Goal: Task Accomplishment & Management: Use online tool/utility

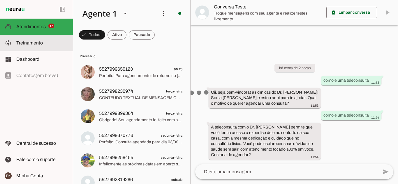
click at [38, 48] on md-item "model_training Treinamento Treinamento" at bounding box center [36, 43] width 73 height 16
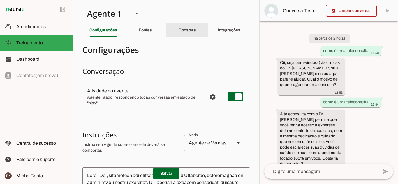
click at [190, 35] on div "Boosters" at bounding box center [187, 30] width 17 height 14
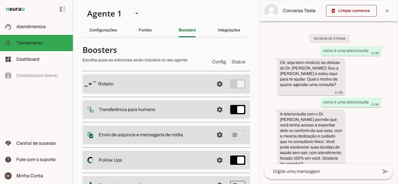
scroll to position [56, 0]
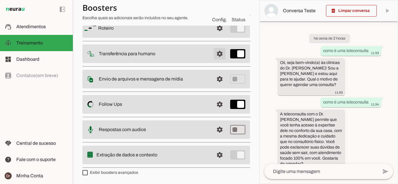
click at [215, 35] on span at bounding box center [220, 28] width 14 height 14
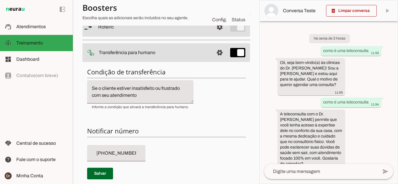
click at [215, 34] on span at bounding box center [220, 27] width 14 height 14
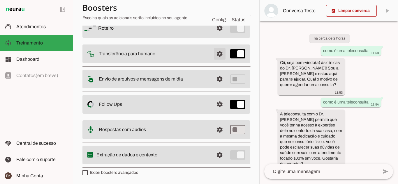
click at [215, 35] on span at bounding box center [220, 28] width 14 height 14
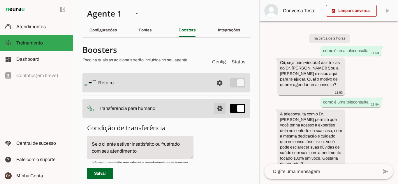
click at [213, 90] on span at bounding box center [220, 83] width 14 height 14
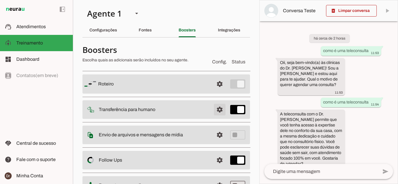
click at [214, 91] on span at bounding box center [220, 84] width 14 height 14
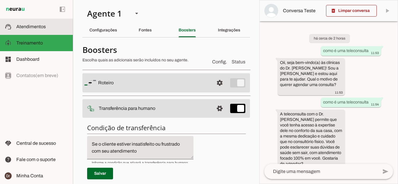
click at [36, 22] on md-item "support_agent Atendimentos Atendimentos" at bounding box center [36, 27] width 73 height 16
